Goal: Information Seeking & Learning: Understand process/instructions

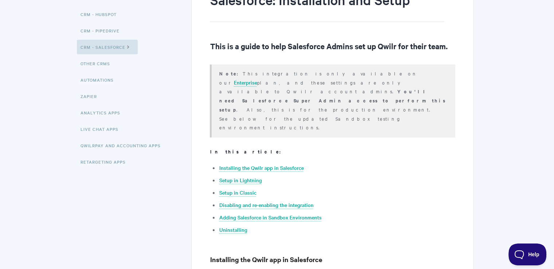
scroll to position [109, 0]
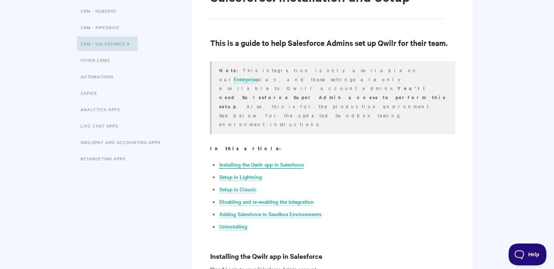
click at [265, 161] on link "Installing the Qwilr app in Salesforce" at bounding box center [261, 165] width 84 height 8
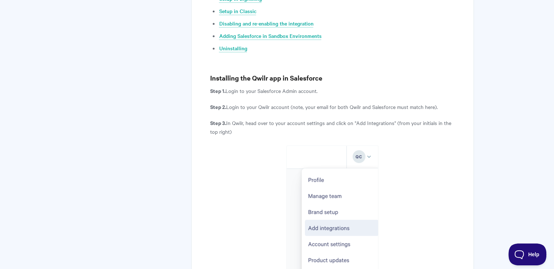
scroll to position [287, 0]
drag, startPoint x: 296, startPoint y: 86, endPoint x: 395, endPoint y: 84, distance: 99.0
click at [400, 119] on p "Step 3. In Qwilr, head over to your account settings and click on "Add Integrat…" at bounding box center [332, 127] width 245 height 17
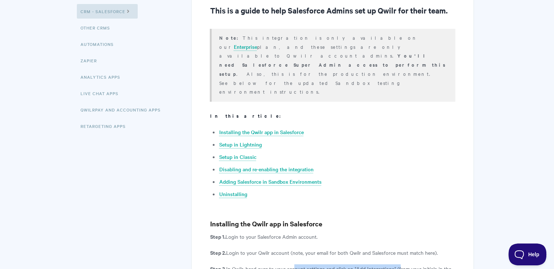
scroll to position [0, 0]
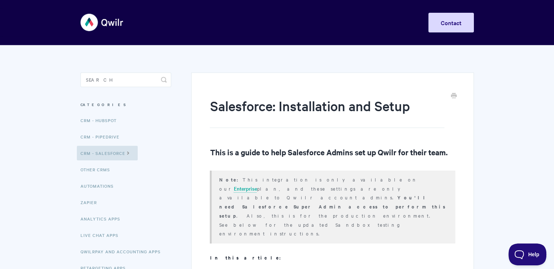
click at [279, 268] on link "Installing the Qwilr app in Salesforce" at bounding box center [261, 274] width 84 height 8
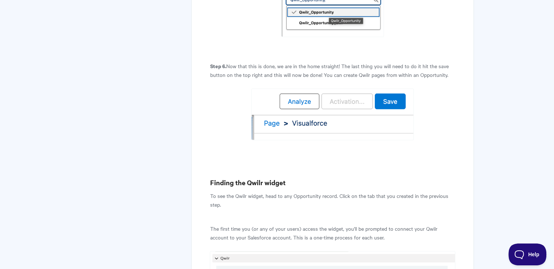
scroll to position [1961, 0]
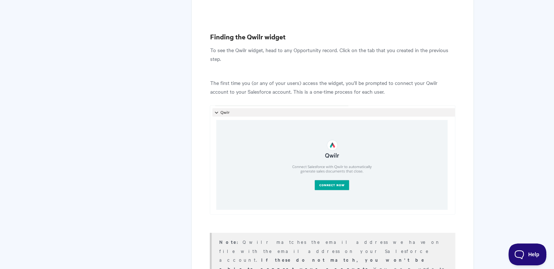
click at [372, 237] on p "Note: Qwilr matches the email address we have on file with the email address on…" at bounding box center [332, 259] width 227 height 45
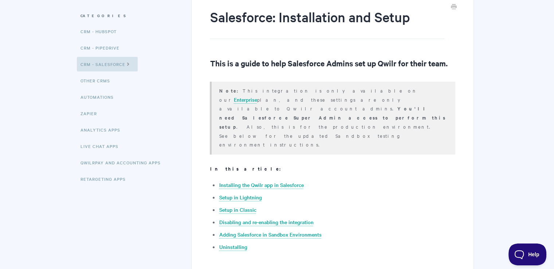
scroll to position [109, 0]
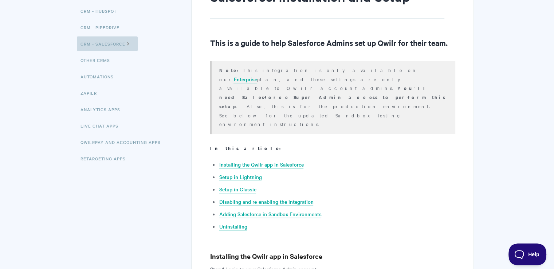
click at [99, 47] on link "CRM - Salesforce" at bounding box center [107, 43] width 61 height 15
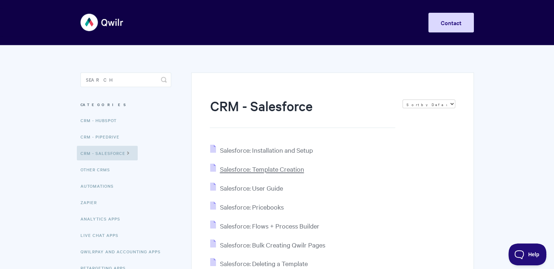
click at [300, 170] on span "Salesforce: Template Creation" at bounding box center [261, 169] width 84 height 8
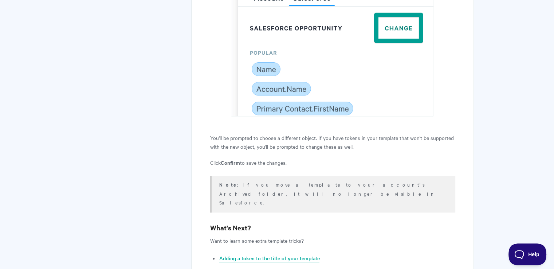
scroll to position [3401, 0]
